Goal: Task Accomplishment & Management: Complete application form

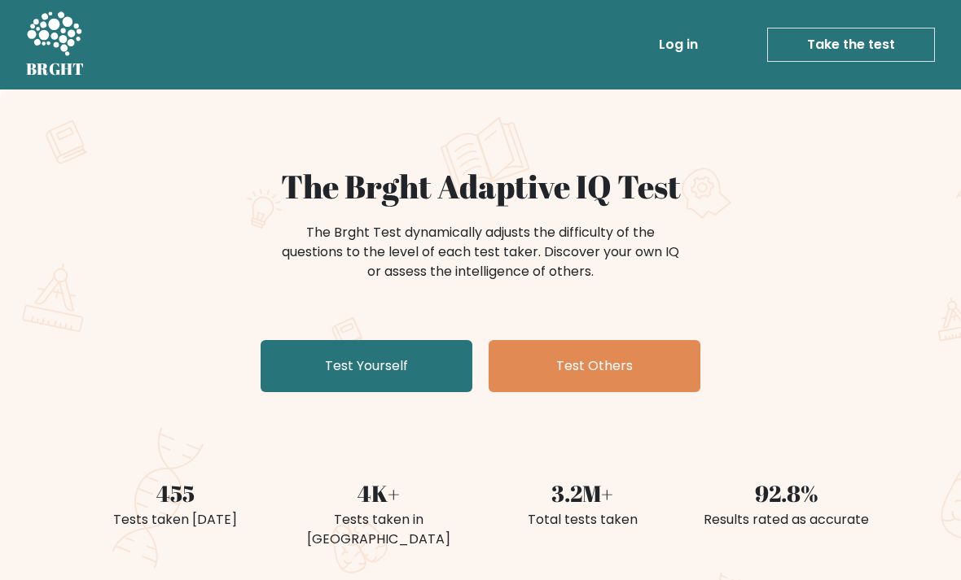
click at [401, 370] on link "Test Yourself" at bounding box center [366, 366] width 212 height 52
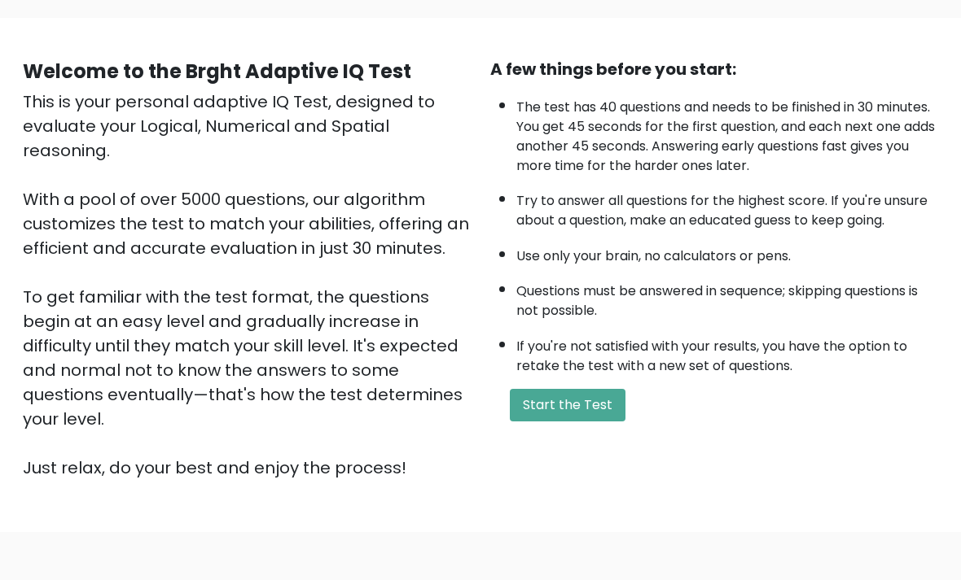
scroll to position [161, 0]
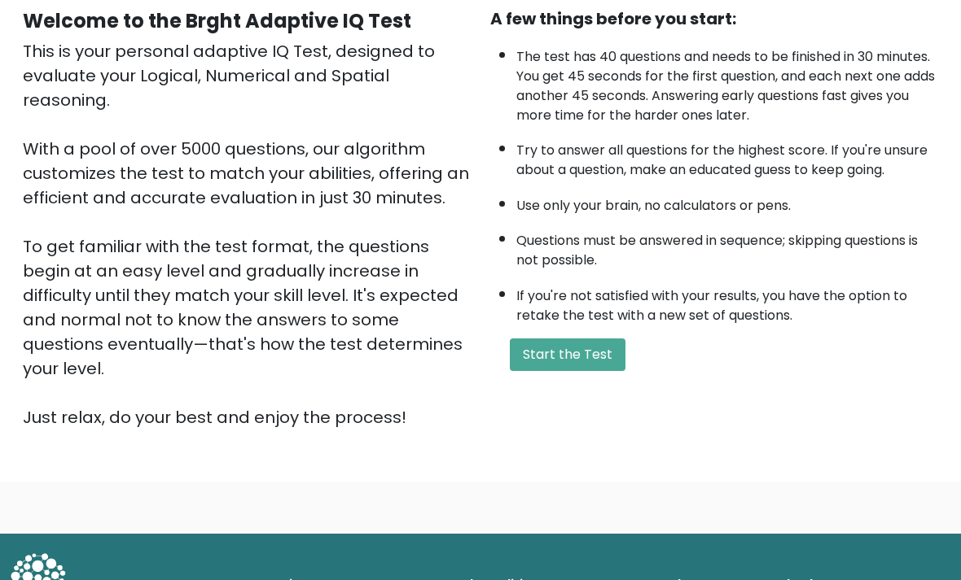
click at [577, 371] on button "Start the Test" at bounding box center [568, 355] width 116 height 33
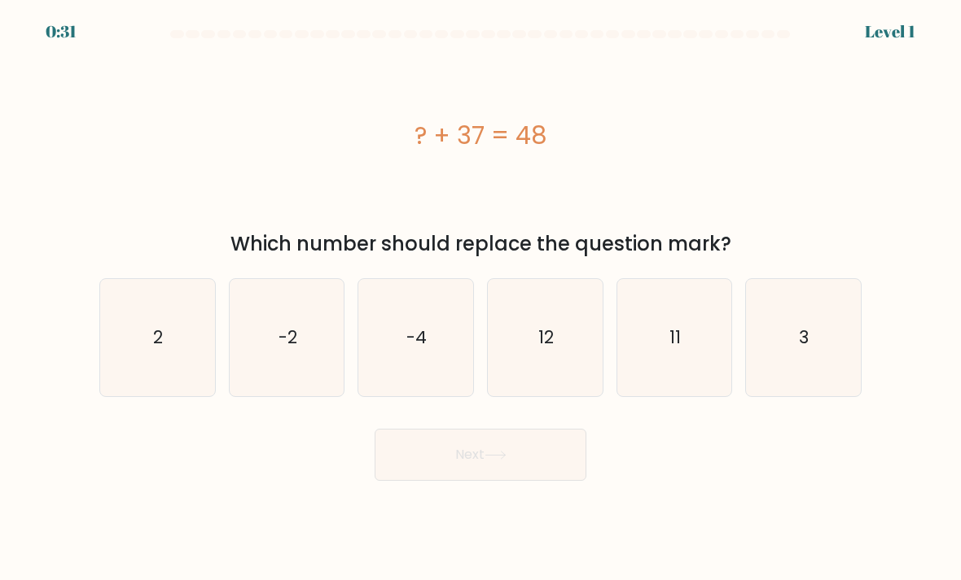
click at [683, 389] on icon "11" at bounding box center [674, 338] width 115 height 115
click at [481, 299] on input "e. 11" at bounding box center [480, 295] width 1 height 8
radio input "true"
click at [537, 477] on button "Next" at bounding box center [480, 455] width 212 height 52
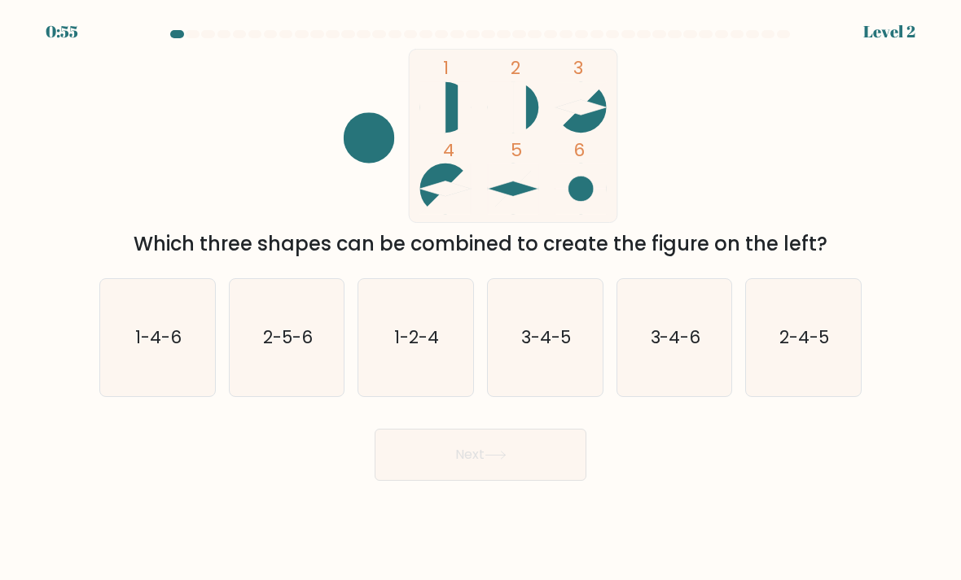
click at [548, 349] on text "3-4-5" at bounding box center [546, 338] width 50 height 24
click at [481, 299] on input "d. 3-4-5" at bounding box center [480, 295] width 1 height 8
radio input "true"
click at [541, 471] on button "Next" at bounding box center [480, 455] width 212 height 52
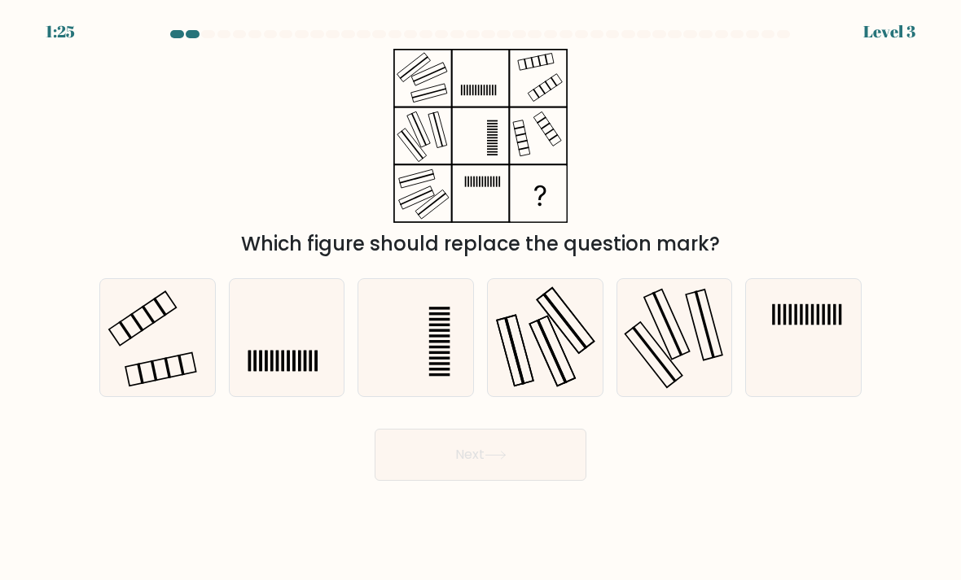
click at [145, 358] on icon at bounding box center [157, 338] width 115 height 115
click at [480, 299] on input "a." at bounding box center [480, 295] width 1 height 8
radio input "true"
click at [503, 460] on icon at bounding box center [495, 455] width 22 height 9
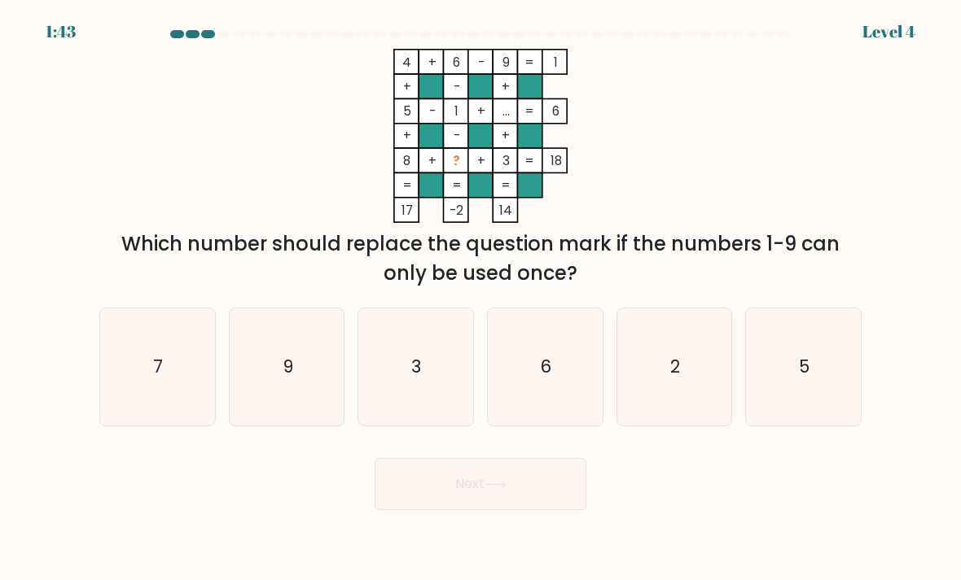
click at [654, 361] on icon "2" at bounding box center [674, 367] width 115 height 115
click at [481, 299] on input "e. 2" at bounding box center [480, 295] width 1 height 8
radio input "true"
click at [520, 510] on button "Next" at bounding box center [480, 484] width 212 height 52
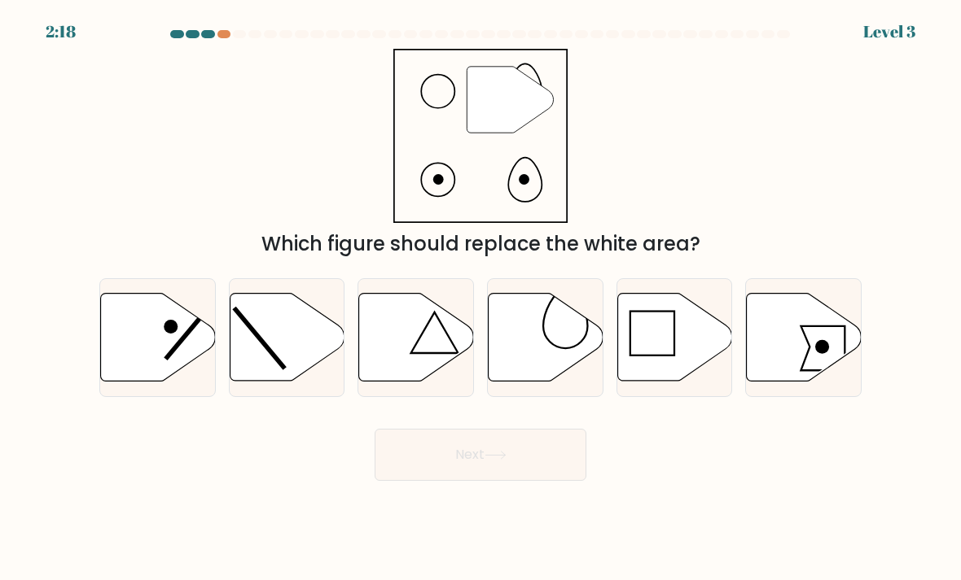
click at [549, 367] on icon at bounding box center [545, 338] width 115 height 88
click at [481, 299] on input "d." at bounding box center [480, 295] width 1 height 8
radio input "true"
click at [511, 464] on button "Next" at bounding box center [480, 455] width 212 height 52
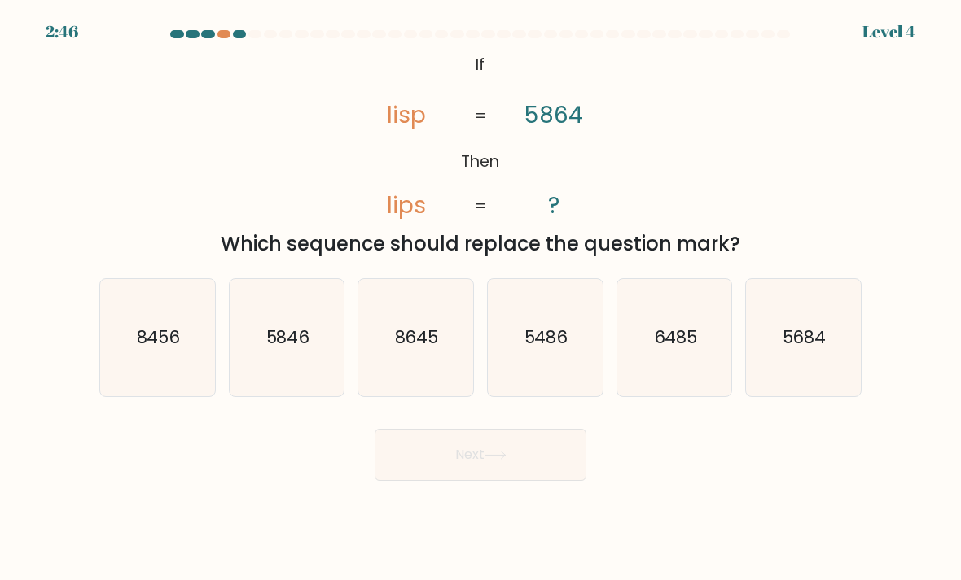
click at [274, 370] on icon "5846" at bounding box center [287, 338] width 115 height 115
click at [480, 299] on input "b. 5846" at bounding box center [480, 295] width 1 height 8
radio input "true"
click at [452, 481] on button "Next" at bounding box center [480, 455] width 212 height 52
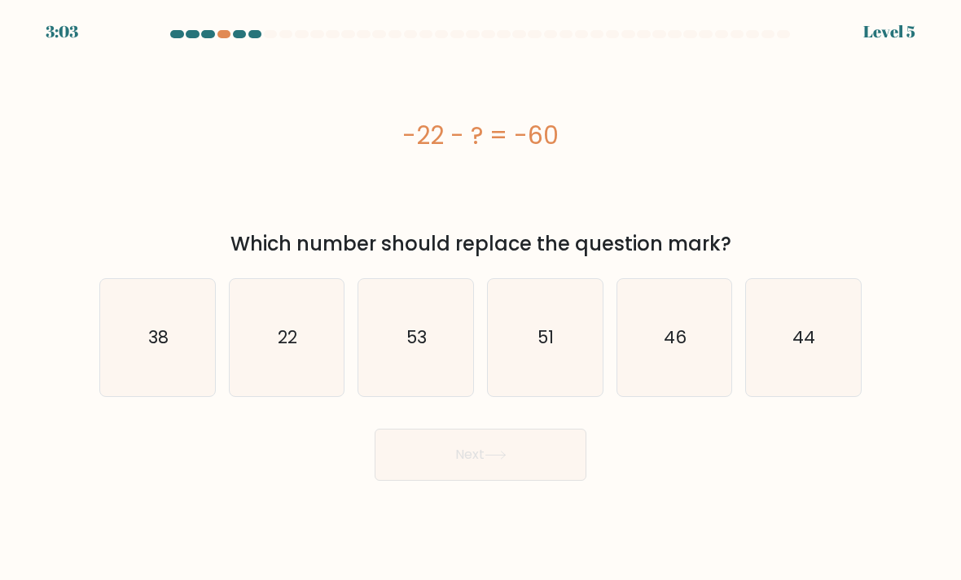
click at [134, 382] on icon "38" at bounding box center [157, 338] width 115 height 115
click at [480, 299] on input "a. 38" at bounding box center [480, 295] width 1 height 8
radio input "true"
click at [440, 470] on button "Next" at bounding box center [480, 455] width 212 height 52
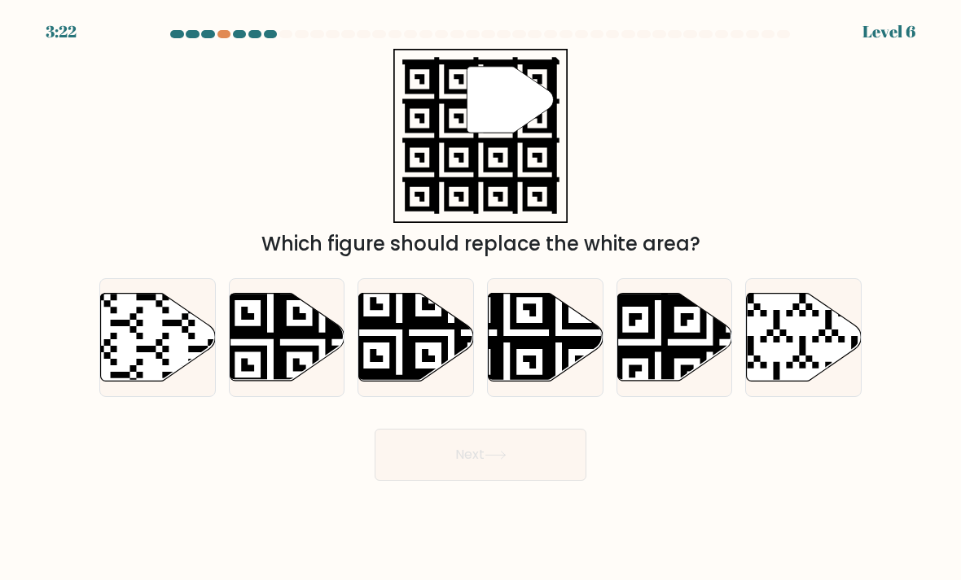
click at [525, 344] on icon at bounding box center [507, 385] width 208 height 208
click at [481, 299] on input "d." at bounding box center [480, 295] width 1 height 8
radio input "true"
click at [456, 481] on button "Next" at bounding box center [480, 455] width 212 height 52
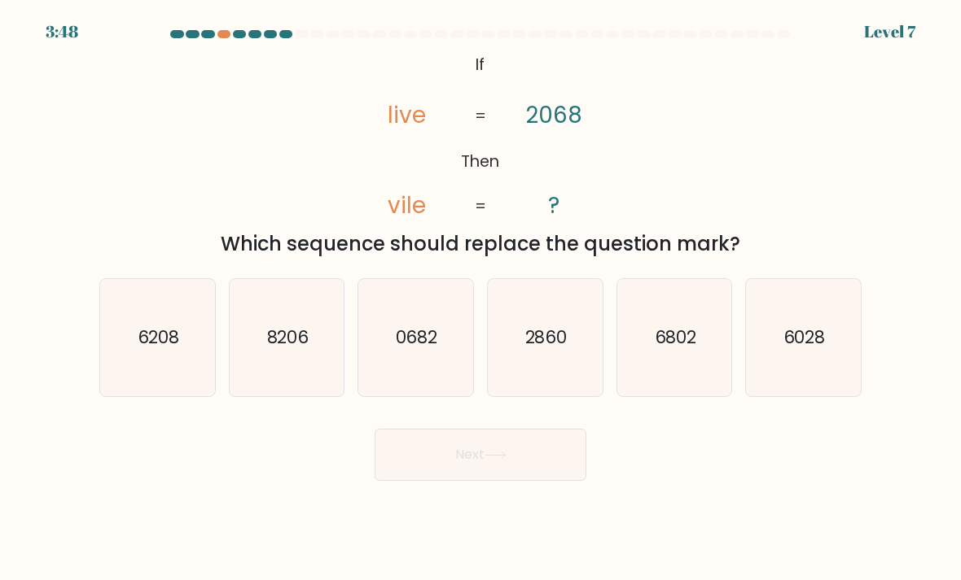
click at [816, 349] on text "6028" at bounding box center [804, 338] width 42 height 24
click at [481, 299] on input "f. 6028" at bounding box center [480, 295] width 1 height 8
radio input "true"
click at [479, 481] on button "Next" at bounding box center [480, 455] width 212 height 52
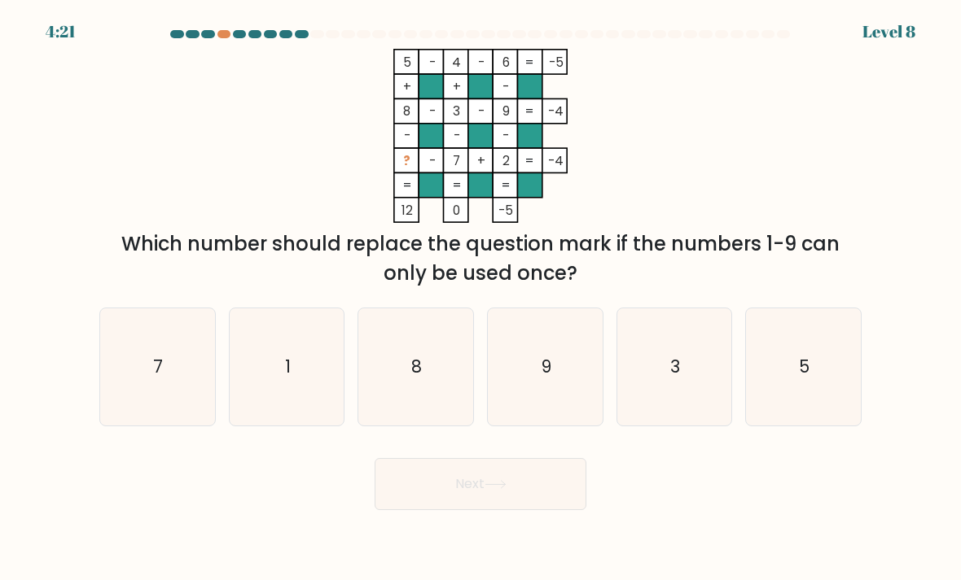
click at [280, 404] on icon "1" at bounding box center [287, 367] width 115 height 115
click at [480, 299] on input "b. 1" at bounding box center [480, 295] width 1 height 8
radio input "true"
click at [471, 510] on button "Next" at bounding box center [480, 484] width 212 height 52
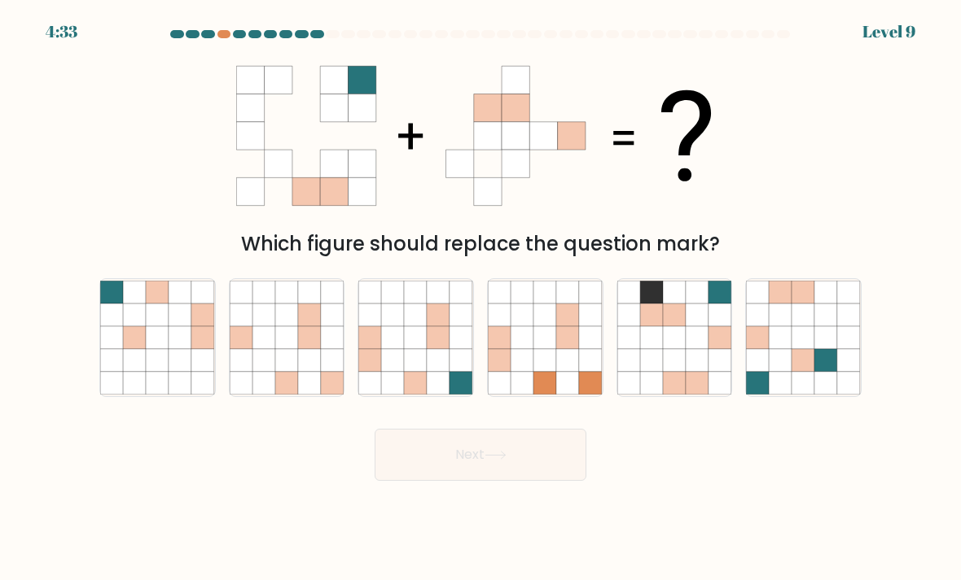
click at [407, 372] on icon at bounding box center [416, 360] width 23 height 23
click at [480, 299] on input "c." at bounding box center [480, 295] width 1 height 8
radio input "true"
click at [443, 476] on button "Next" at bounding box center [480, 455] width 212 height 52
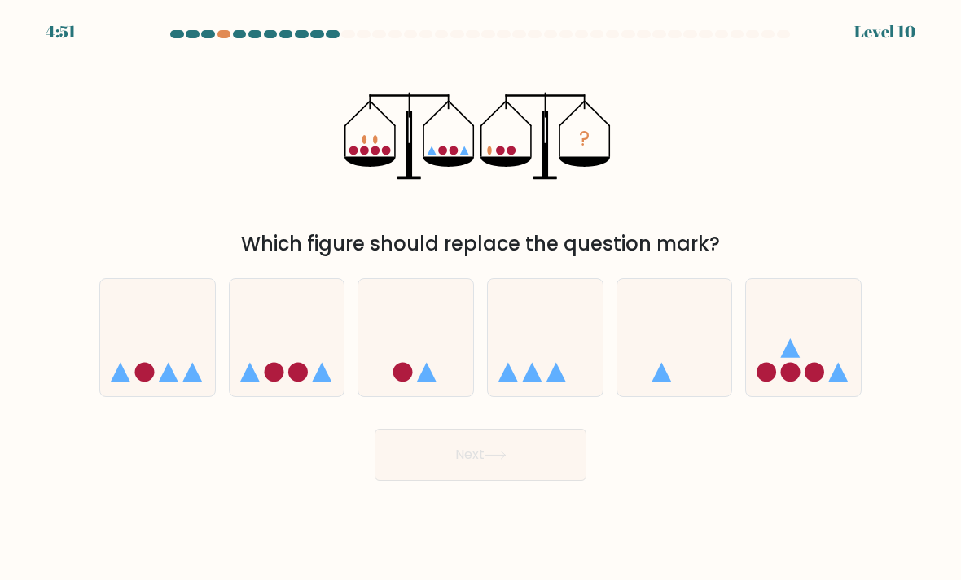
click at [411, 362] on icon at bounding box center [415, 338] width 115 height 95
click at [480, 299] on input "c." at bounding box center [480, 295] width 1 height 8
radio input "true"
click at [449, 470] on button "Next" at bounding box center [480, 455] width 212 height 52
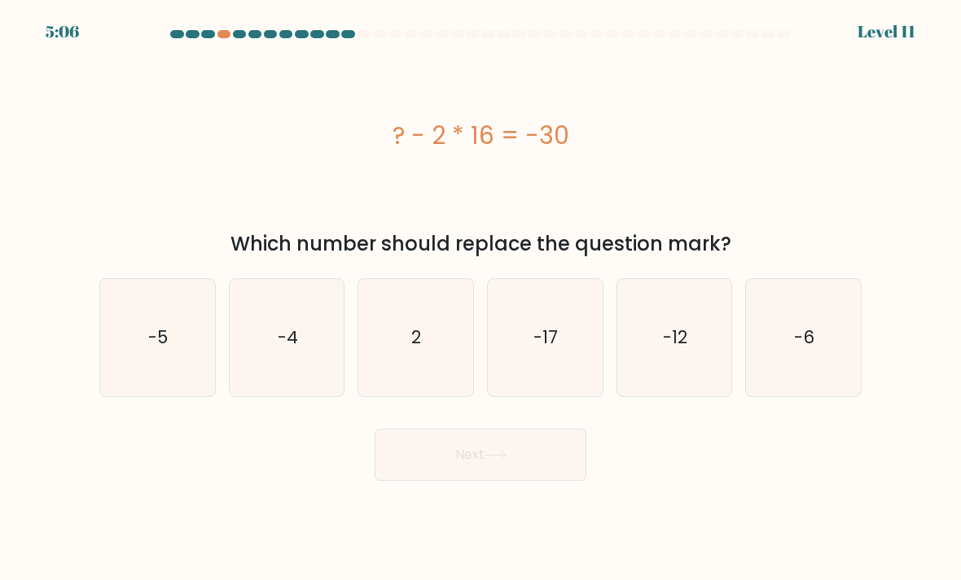
click at [310, 359] on icon "-4" at bounding box center [287, 338] width 115 height 115
click at [480, 299] on input "b. -4" at bounding box center [480, 295] width 1 height 8
radio input "true"
click at [464, 479] on button "Next" at bounding box center [480, 455] width 212 height 52
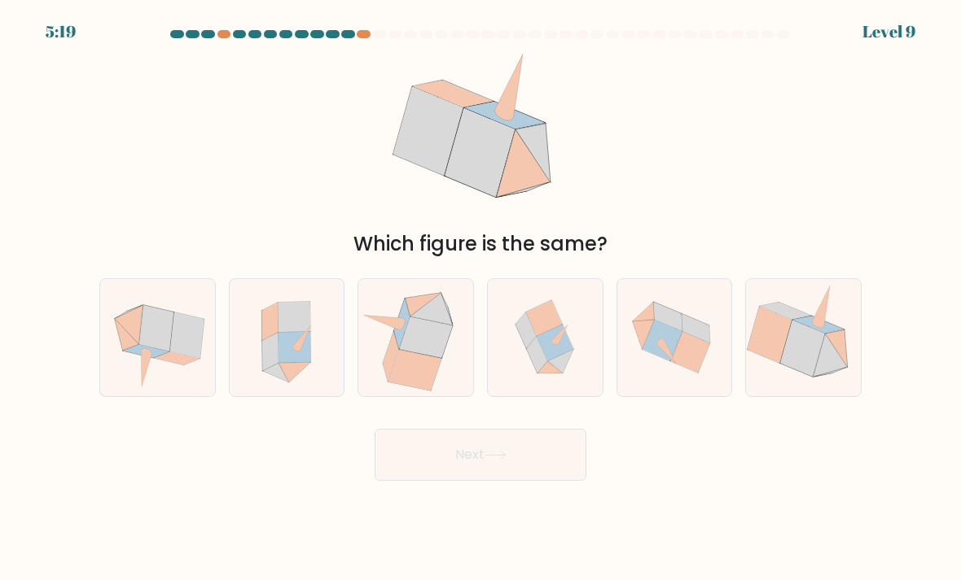
click at [547, 358] on icon at bounding box center [554, 343] width 37 height 37
click at [481, 299] on input "d." at bounding box center [480, 295] width 1 height 8
radio input "true"
click at [488, 481] on button "Next" at bounding box center [480, 455] width 212 height 52
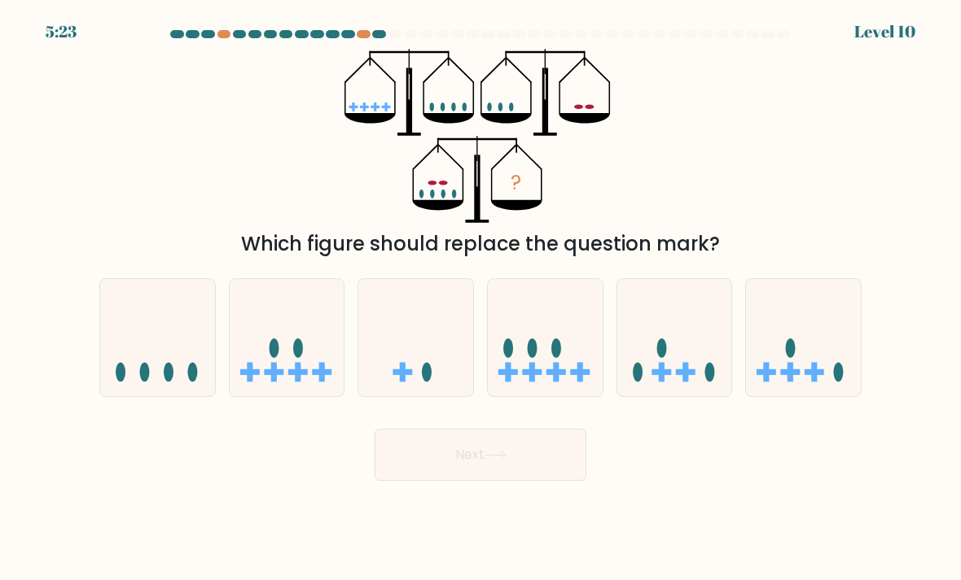
click at [535, 358] on ellipse at bounding box center [533, 349] width 10 height 20
click at [481, 299] on input "d." at bounding box center [480, 295] width 1 height 8
radio input "true"
click at [462, 481] on button "Next" at bounding box center [480, 455] width 212 height 52
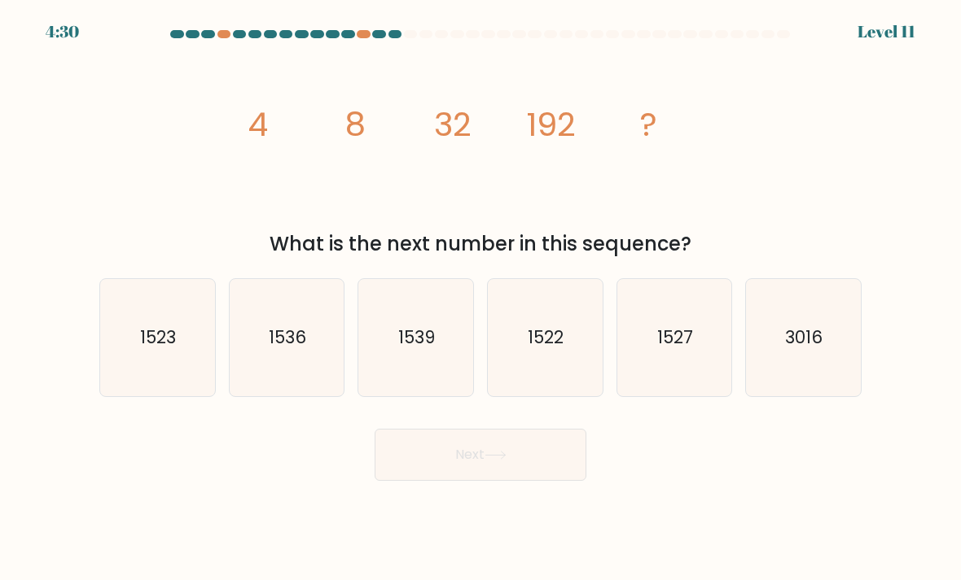
click at [393, 354] on icon "1539" at bounding box center [415, 338] width 115 height 115
click at [480, 299] on input "c. [DATE]" at bounding box center [480, 295] width 1 height 8
radio input "true"
click at [445, 469] on button "Next" at bounding box center [480, 455] width 212 height 52
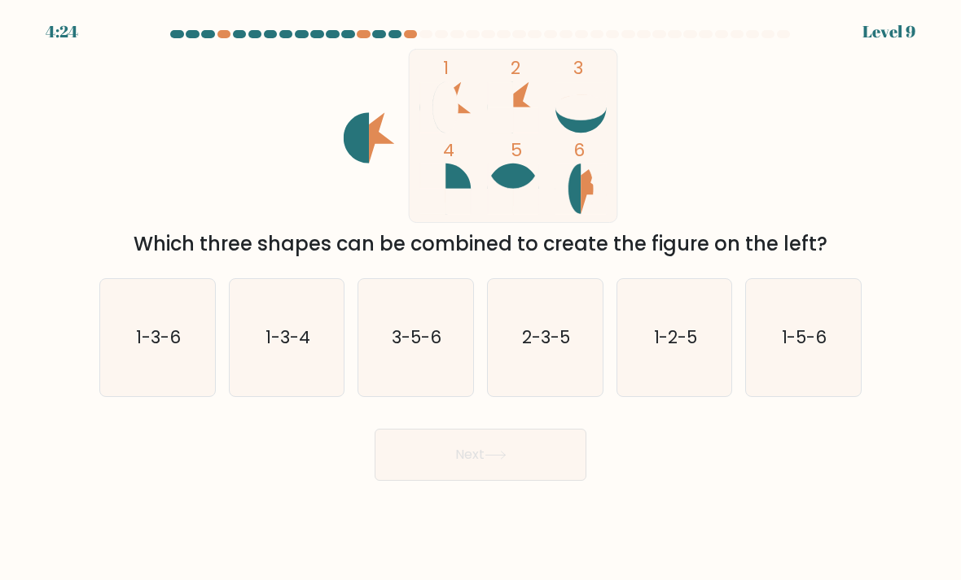
click at [164, 344] on text "1-3-6" at bounding box center [158, 338] width 45 height 24
click at [480, 299] on input "a. 1-3-6" at bounding box center [480, 295] width 1 height 8
radio input "true"
click at [482, 460] on button "Next" at bounding box center [480, 455] width 212 height 52
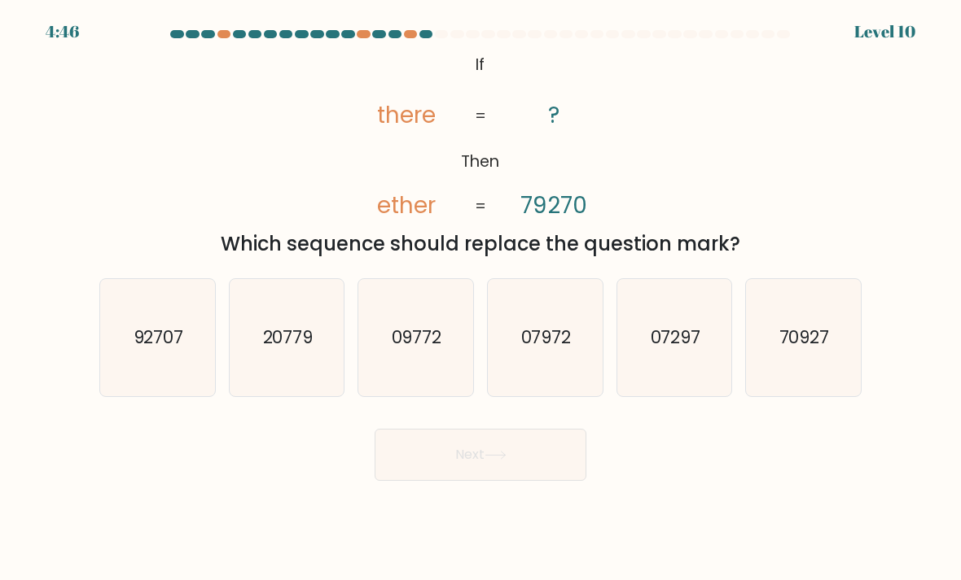
click at [156, 379] on icon "92707" at bounding box center [157, 338] width 115 height 115
click at [480, 299] on input "a. 92707" at bounding box center [480, 295] width 1 height 8
radio input "true"
click at [448, 464] on button "Next" at bounding box center [480, 455] width 212 height 52
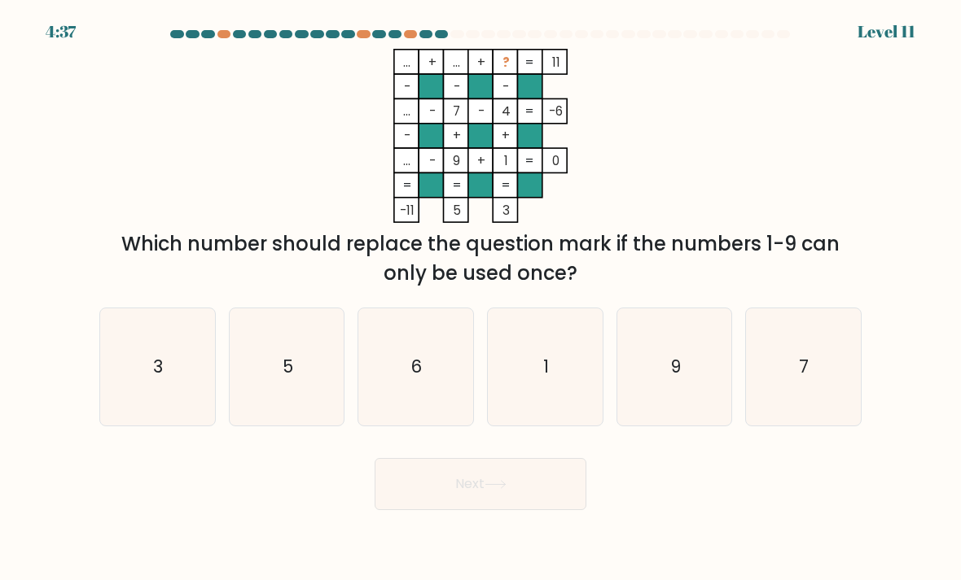
click at [425, 378] on icon "6" at bounding box center [415, 367] width 115 height 115
click at [480, 299] on input "c. 6" at bounding box center [480, 295] width 1 height 8
radio input "true"
click at [462, 495] on button "Next" at bounding box center [480, 484] width 212 height 52
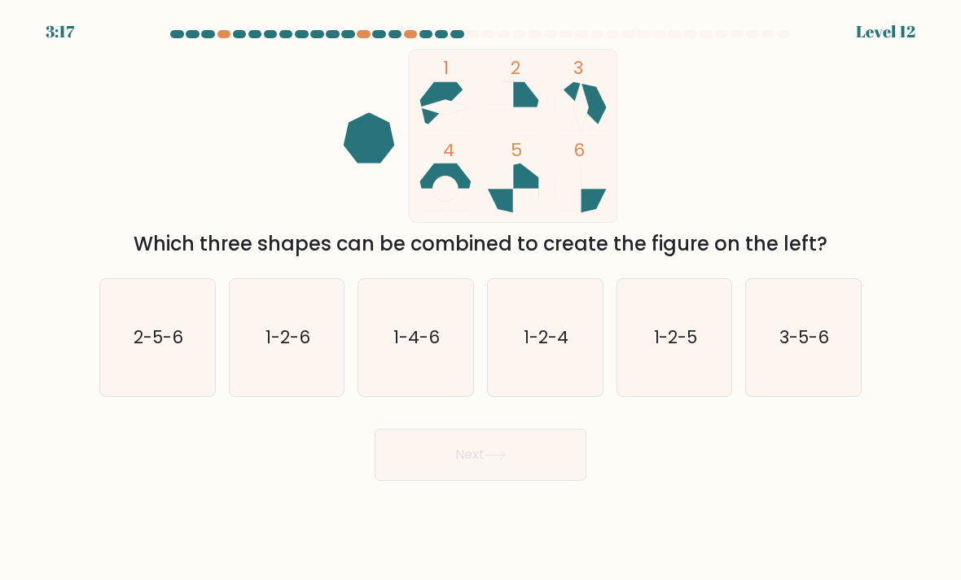
click at [125, 378] on icon "2-5-6" at bounding box center [157, 338] width 115 height 115
click at [480, 299] on input "a. 2-5-6" at bounding box center [480, 295] width 1 height 8
radio input "true"
click at [434, 480] on button "Next" at bounding box center [480, 455] width 212 height 52
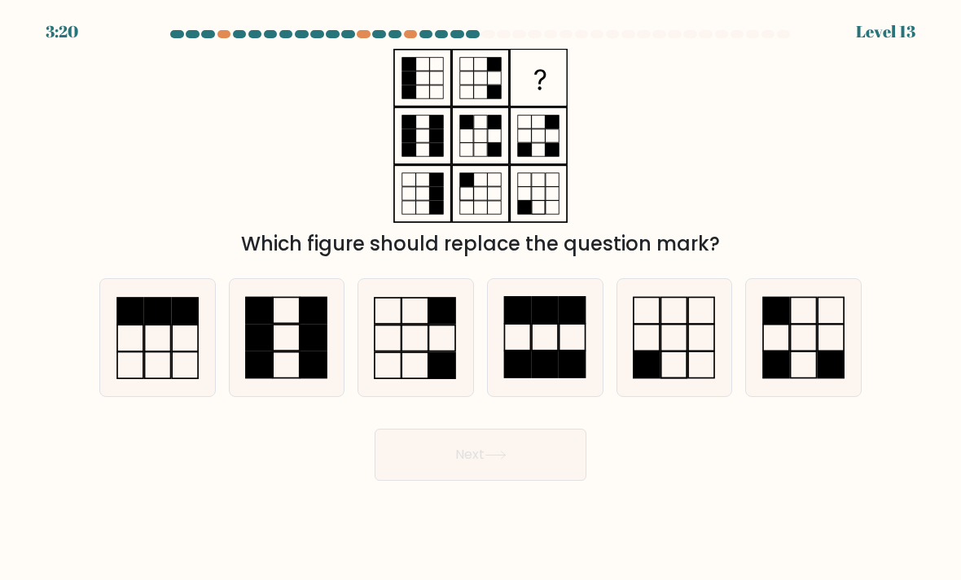
click at [401, 355] on icon at bounding box center [415, 338] width 115 height 115
click at [480, 299] on input "c." at bounding box center [480, 295] width 1 height 8
radio input "true"
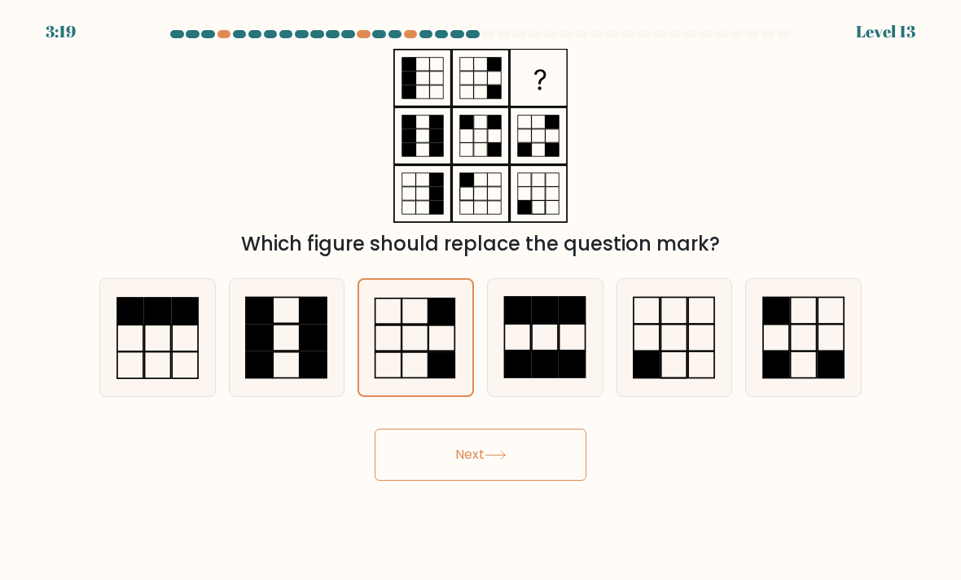
click at [482, 480] on button "Next" at bounding box center [480, 455] width 212 height 52
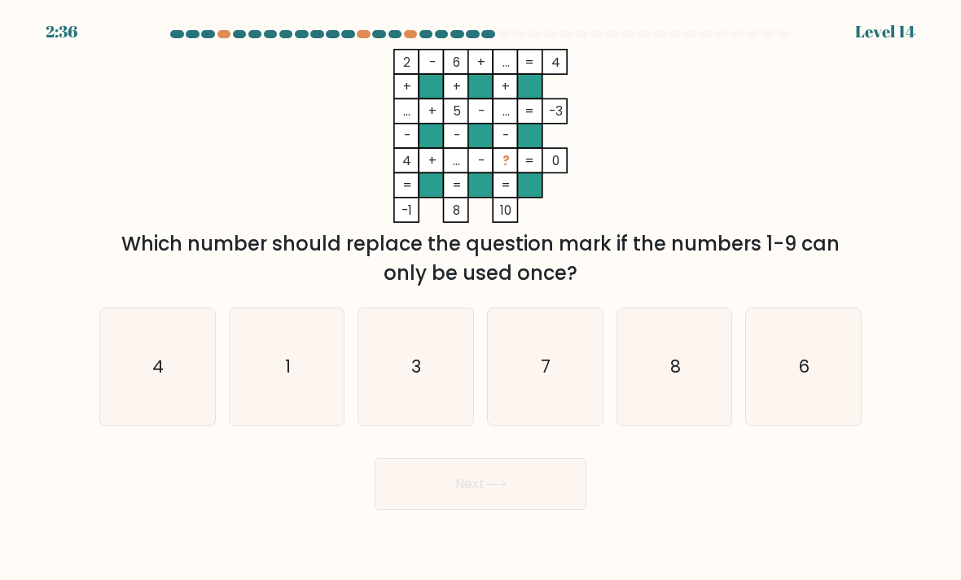
click at [301, 399] on icon "1" at bounding box center [287, 367] width 115 height 115
click at [480, 299] on input "b. 1" at bounding box center [480, 295] width 1 height 8
radio input "true"
click at [462, 507] on button "Next" at bounding box center [480, 484] width 212 height 52
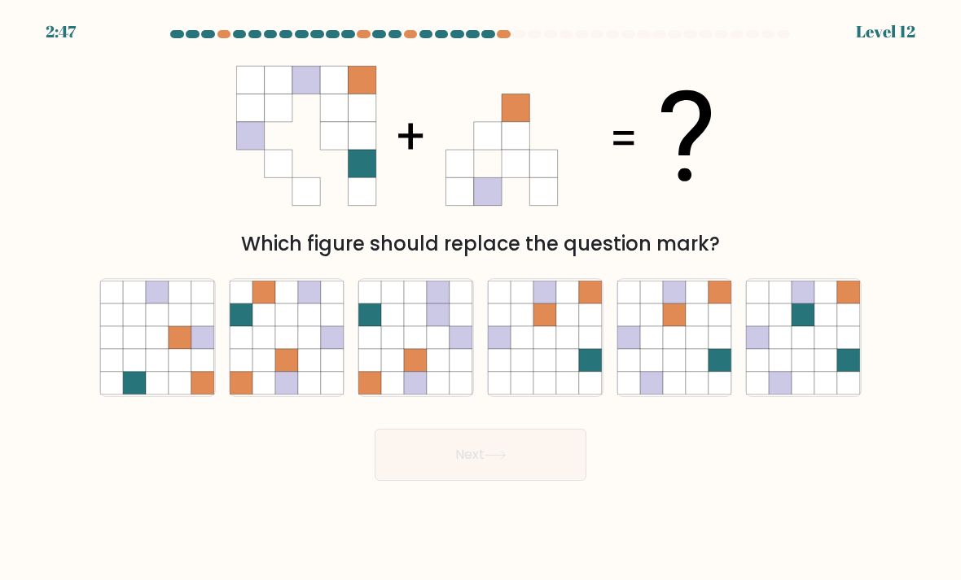
click at [671, 366] on icon at bounding box center [674, 360] width 23 height 23
click at [481, 299] on input "e." at bounding box center [480, 295] width 1 height 8
radio input "true"
click at [514, 481] on button "Next" at bounding box center [480, 455] width 212 height 52
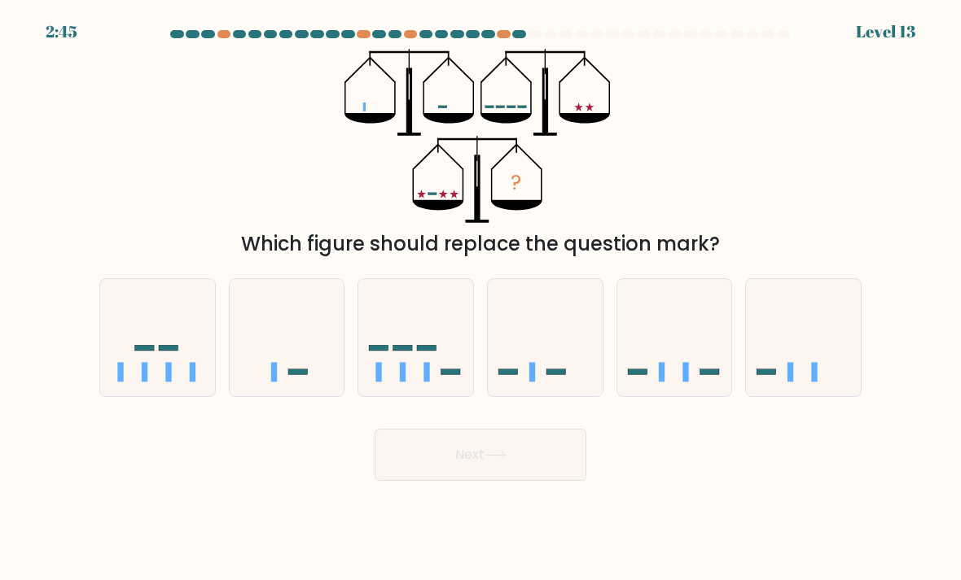
click at [138, 351] on rect at bounding box center [145, 348] width 20 height 6
click at [480, 299] on input "a." at bounding box center [480, 295] width 1 height 8
radio input "true"
click at [455, 479] on button "Next" at bounding box center [480, 455] width 212 height 52
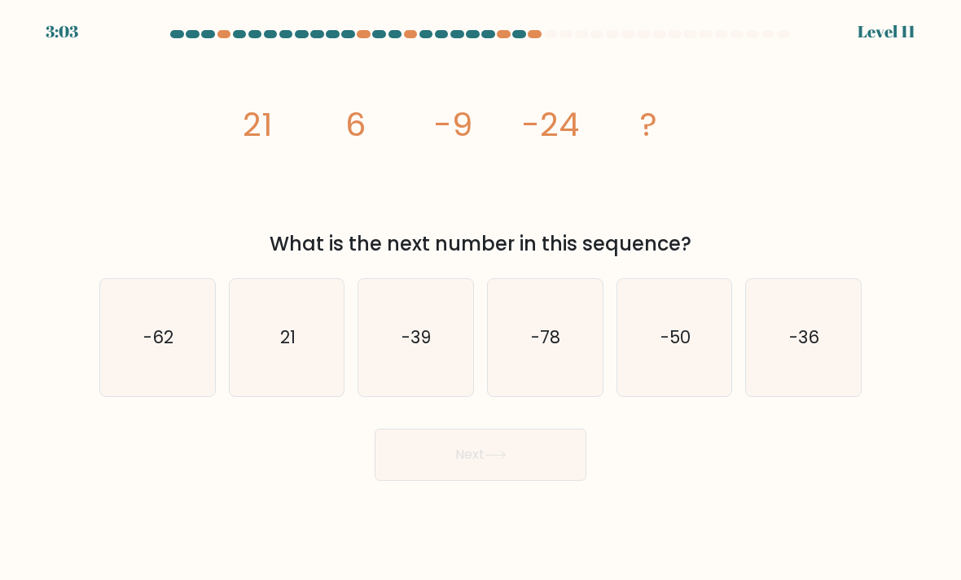
click at [809, 378] on icon "-36" at bounding box center [803, 338] width 115 height 115
click at [481, 299] on input "f. -36" at bounding box center [480, 295] width 1 height 8
radio input "true"
click at [541, 462] on button "Next" at bounding box center [480, 455] width 212 height 52
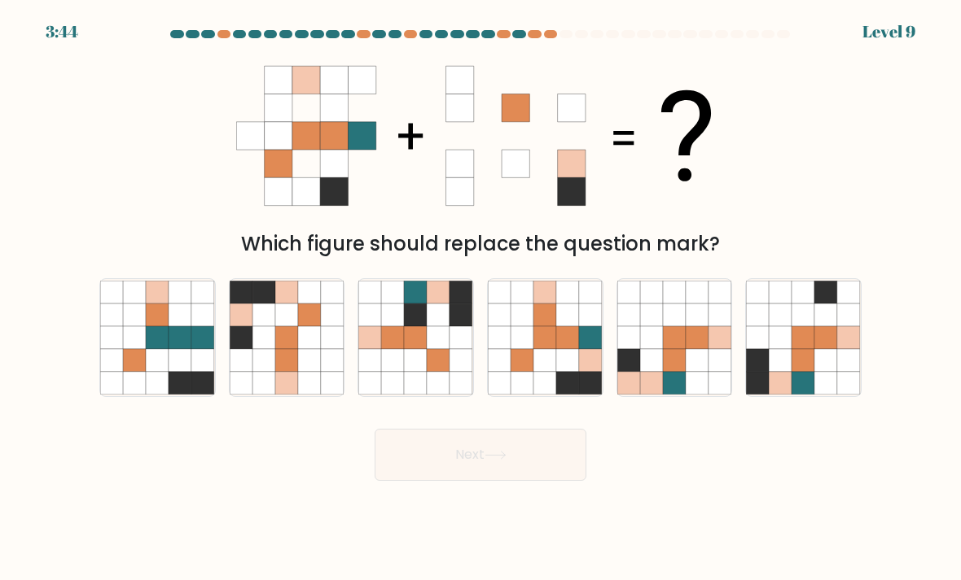
click at [545, 44] on div at bounding box center [480, 37] width 781 height 15
click at [545, 43] on div at bounding box center [480, 37] width 781 height 15
click at [550, 33] on div at bounding box center [551, 34] width 14 height 8
click at [535, 38] on div at bounding box center [480, 37] width 781 height 15
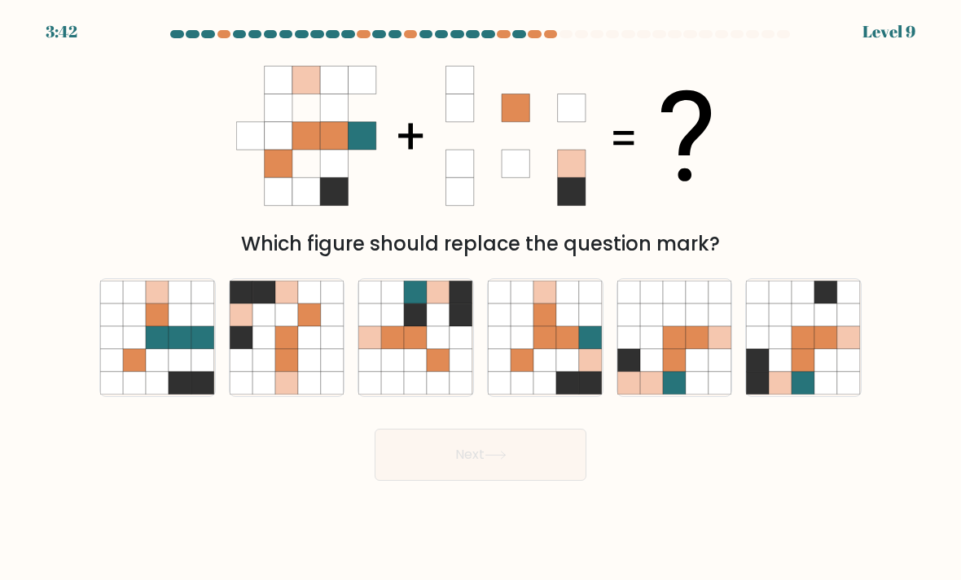
click at [534, 37] on div at bounding box center [535, 34] width 14 height 8
click at [511, 32] on at bounding box center [480, 34] width 622 height 8
click at [510, 31] on at bounding box center [480, 34] width 622 height 8
